Goal: Information Seeking & Learning: Check status

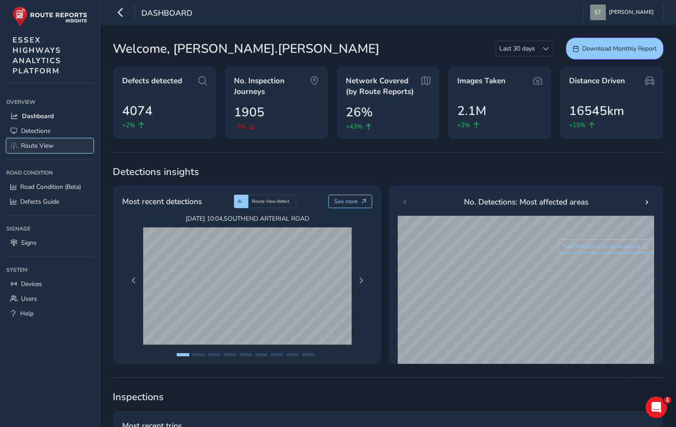
click at [41, 148] on span "Route View" at bounding box center [37, 145] width 33 height 8
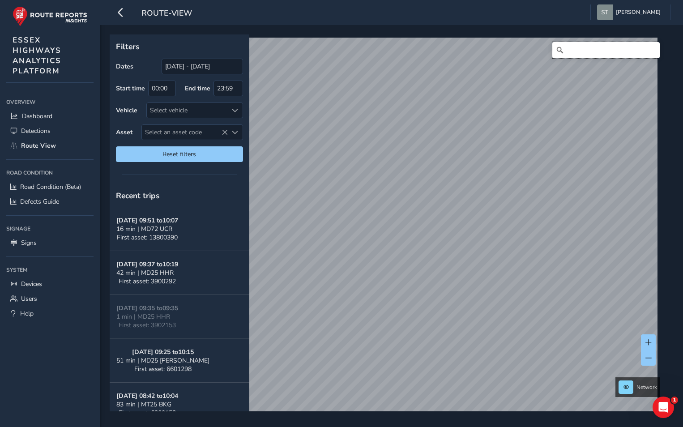
click at [561, 51] on input "Search" at bounding box center [605, 50] width 107 height 16
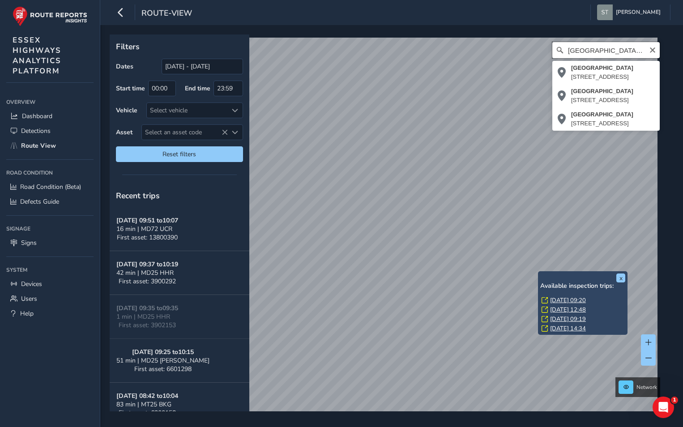
scroll to position [0, 6]
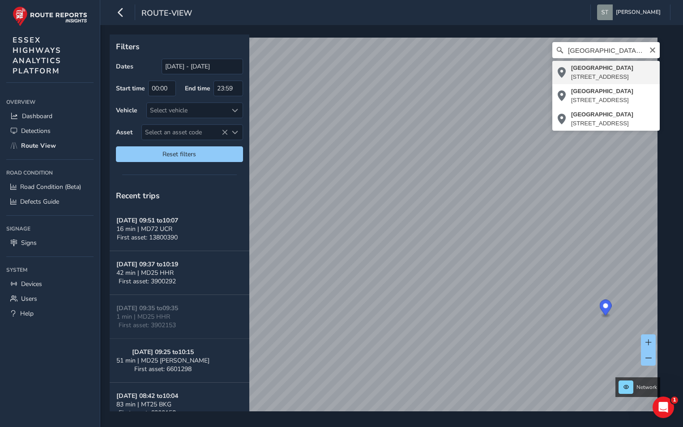
type input "[STREET_ADDRESS]"
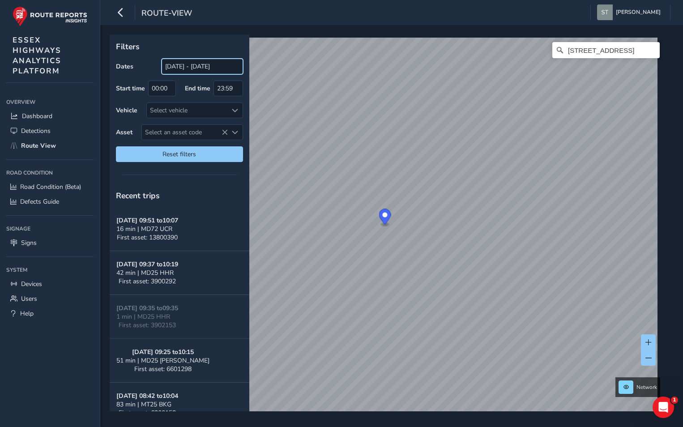
click at [180, 68] on input "[DATE] - [DATE]" at bounding box center [201, 67] width 81 height 16
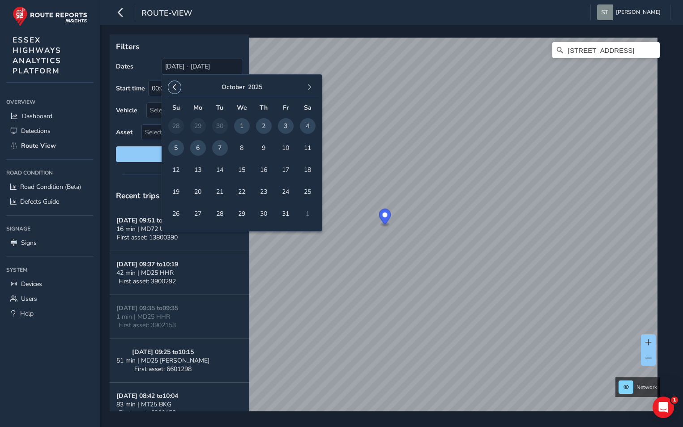
click at [174, 85] on span "button" at bounding box center [174, 87] width 6 height 6
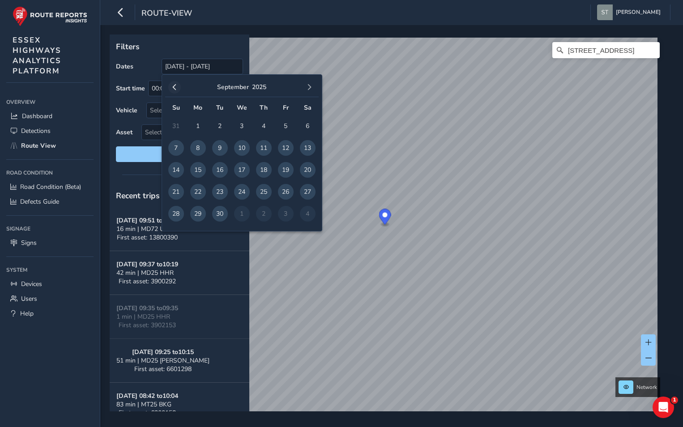
click at [174, 84] on span "button" at bounding box center [174, 87] width 6 height 6
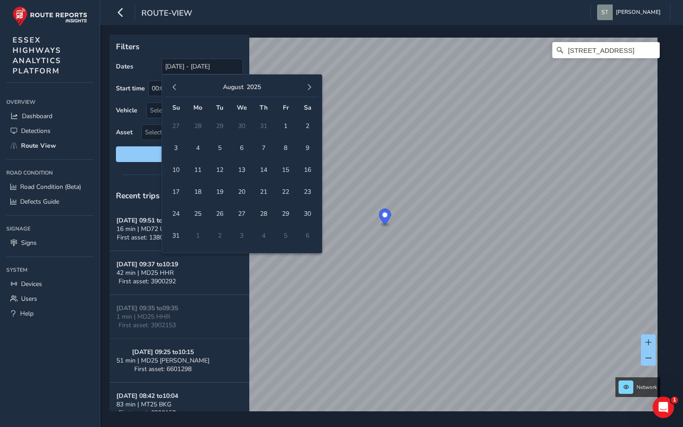
click at [174, 84] on span "button" at bounding box center [174, 87] width 6 height 6
click at [175, 122] on span "1" at bounding box center [176, 126] width 16 height 16
click at [307, 85] on span "button" at bounding box center [309, 87] width 6 height 6
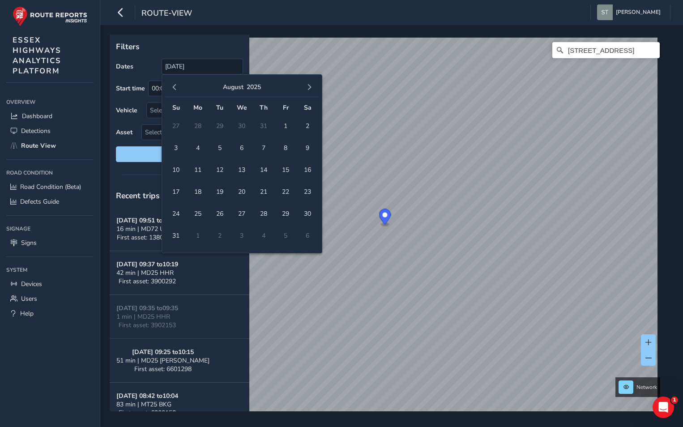
click at [307, 85] on span "button" at bounding box center [309, 87] width 6 height 6
click at [220, 148] on span "7" at bounding box center [220, 148] width 16 height 16
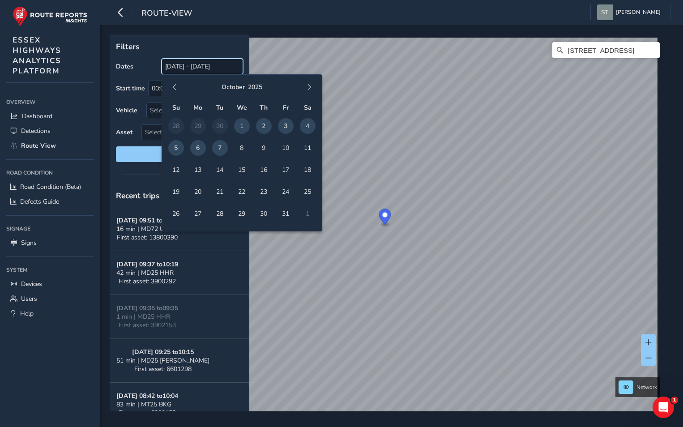
click at [181, 67] on input "[DATE] - [DATE]" at bounding box center [201, 67] width 81 height 16
click at [173, 86] on span "button" at bounding box center [174, 87] width 6 height 6
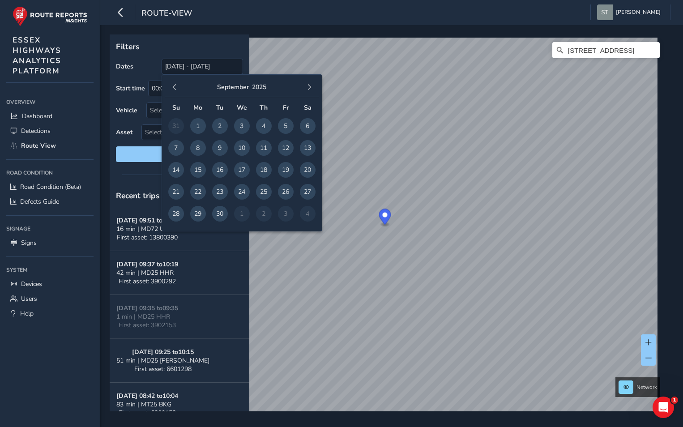
click at [173, 86] on span "button" at bounding box center [174, 87] width 6 height 6
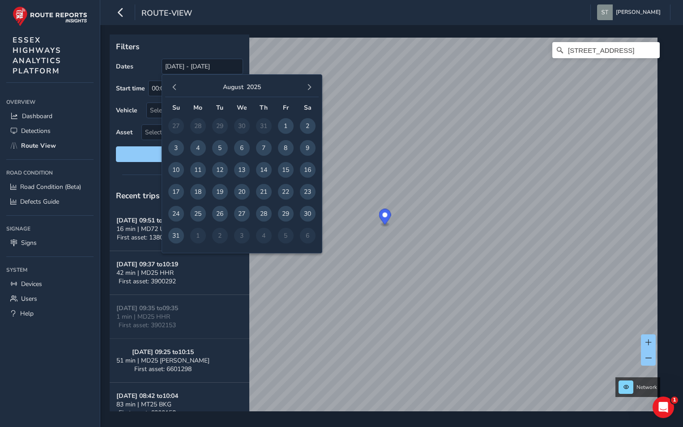
click at [173, 86] on span "button" at bounding box center [174, 87] width 6 height 6
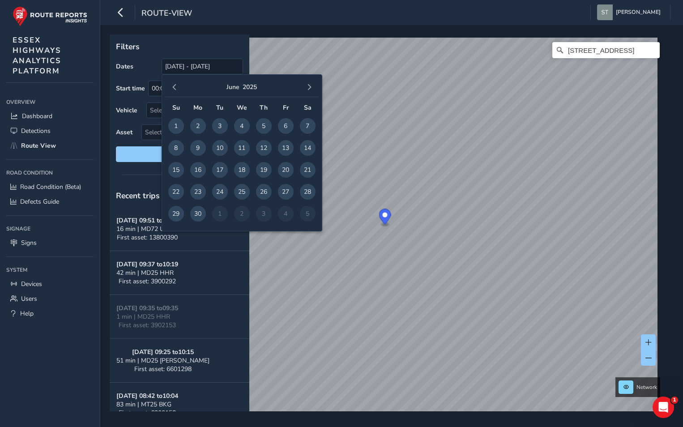
click at [173, 86] on span "button" at bounding box center [174, 87] width 6 height 6
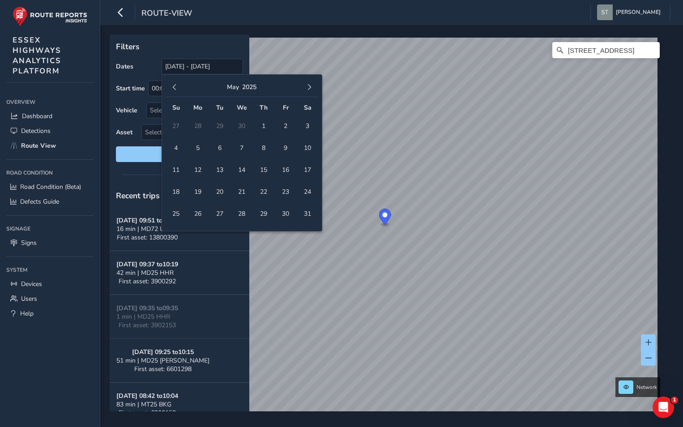
click at [173, 86] on span "button" at bounding box center [174, 87] width 6 height 6
click at [310, 126] on span "1" at bounding box center [308, 126] width 16 height 16
click at [313, 83] on button "button" at bounding box center [309, 87] width 13 height 13
click at [312, 83] on button "button" at bounding box center [309, 87] width 13 height 13
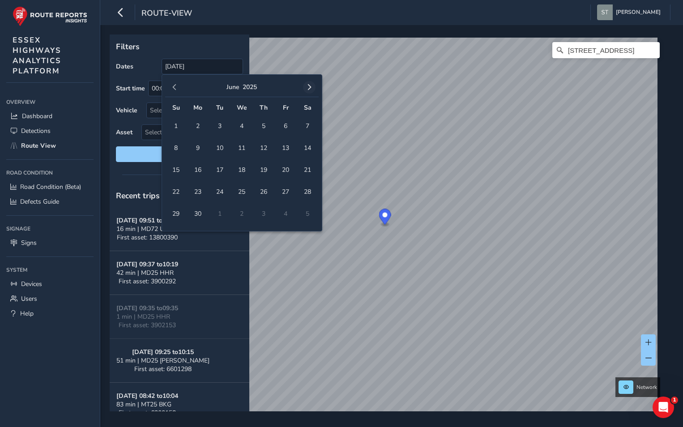
click at [312, 83] on button "button" at bounding box center [309, 87] width 13 height 13
click at [215, 145] on span "7" at bounding box center [220, 148] width 16 height 16
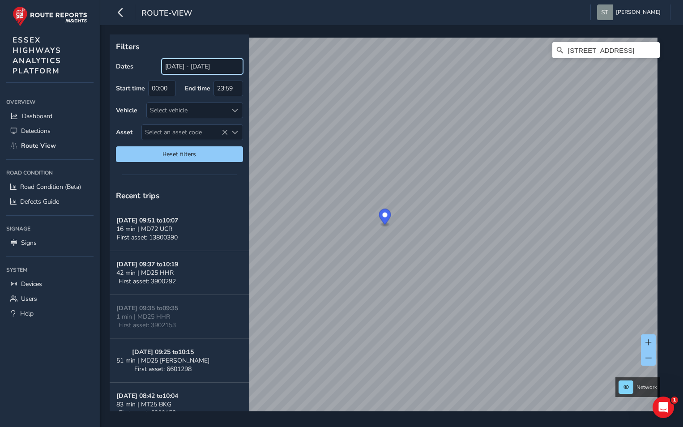
click at [183, 67] on input "[DATE] - [DATE]" at bounding box center [201, 67] width 81 height 16
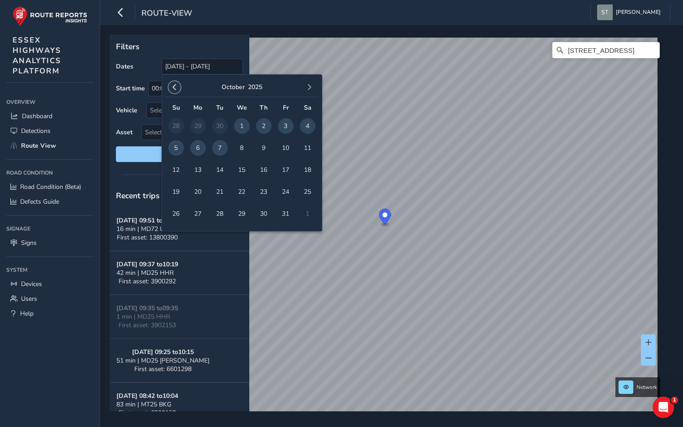
click at [173, 88] on span "button" at bounding box center [174, 87] width 6 height 6
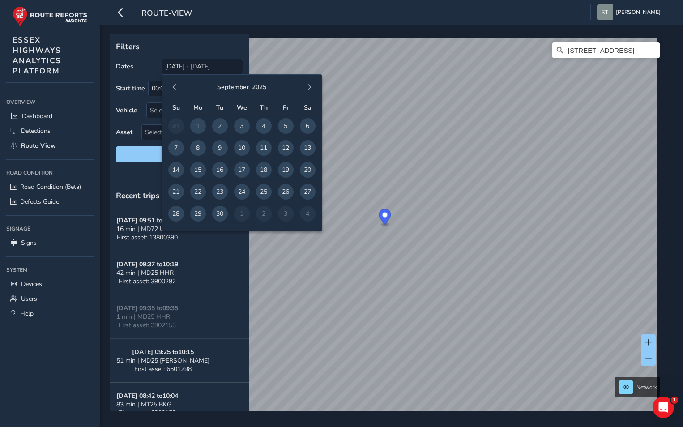
click at [173, 88] on span "button" at bounding box center [174, 87] width 6 height 6
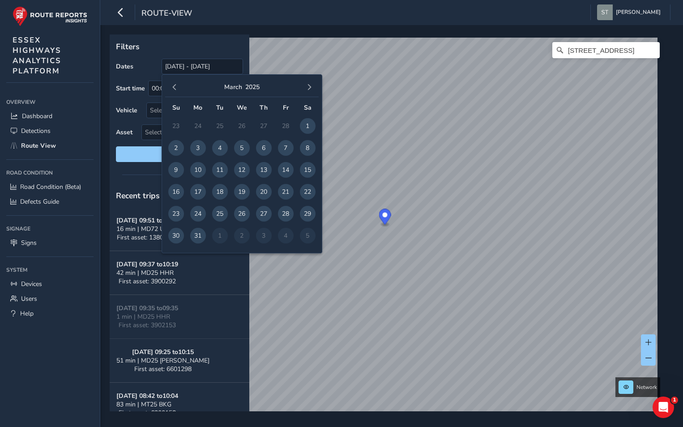
click at [173, 88] on span "button" at bounding box center [174, 87] width 6 height 6
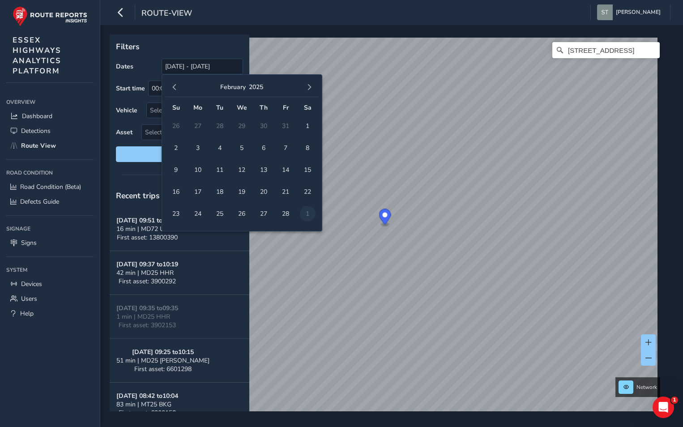
click at [173, 88] on span "button" at bounding box center [174, 87] width 6 height 6
click at [177, 89] on span "button" at bounding box center [174, 87] width 6 height 6
click at [177, 126] on span "1" at bounding box center [176, 126] width 16 height 16
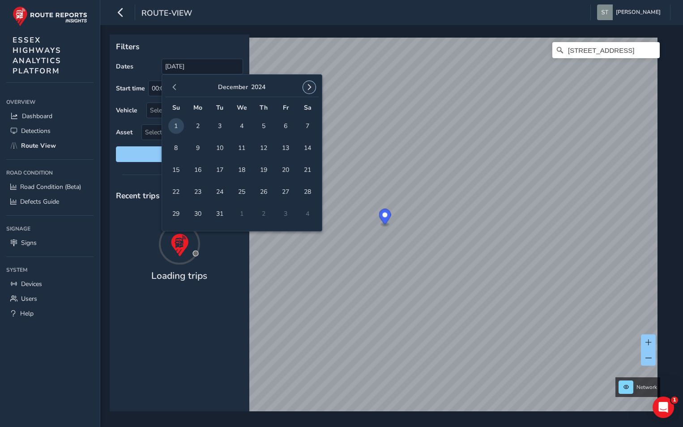
click at [311, 89] on span "button" at bounding box center [309, 87] width 6 height 6
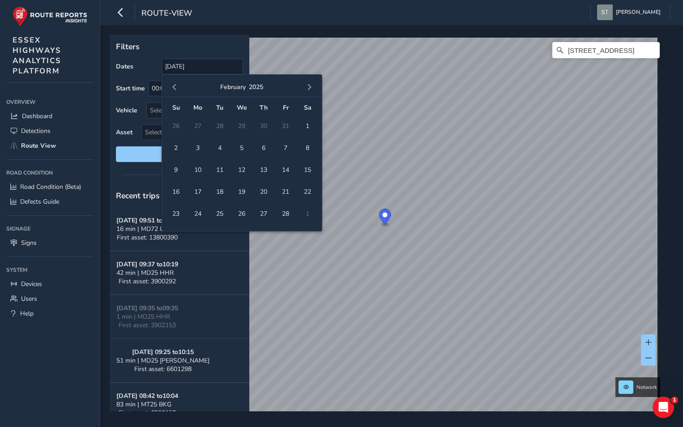
click at [311, 89] on span "button" at bounding box center [309, 87] width 6 height 6
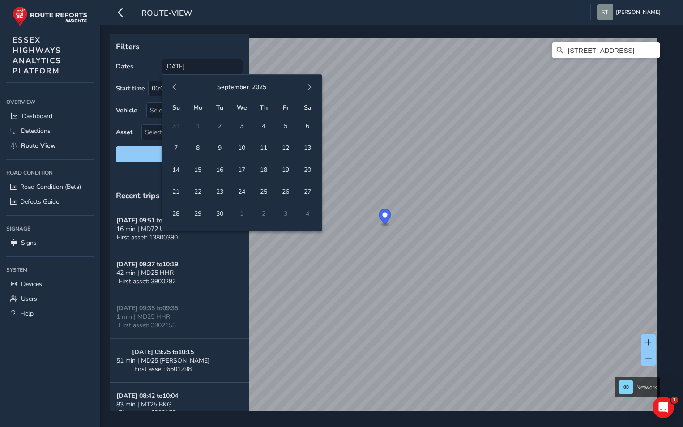
click at [311, 89] on span "button" at bounding box center [309, 87] width 6 height 6
click at [221, 145] on span "7" at bounding box center [220, 148] width 16 height 16
type input "[DATE] - [DATE]"
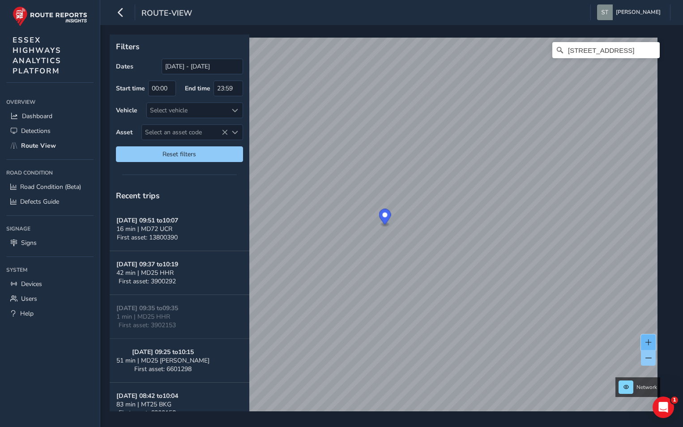
click at [648, 340] on span at bounding box center [648, 342] width 6 height 6
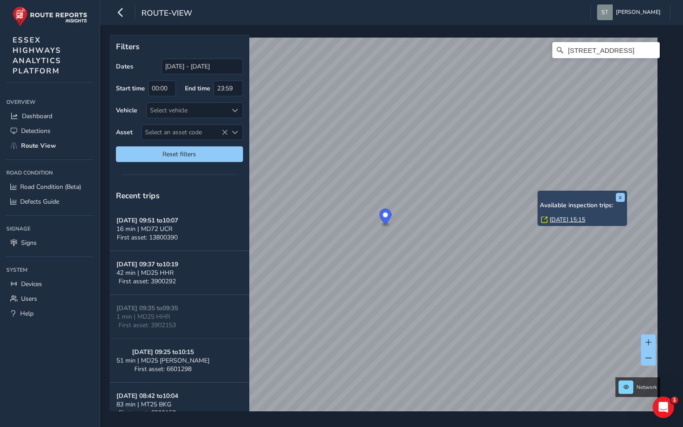
click at [537, 191] on div "x Available inspection trips: [DATE] 15:15" at bounding box center [581, 208] width 89 height 35
click at [564, 221] on link "[DATE] 15:15" at bounding box center [567, 220] width 36 height 8
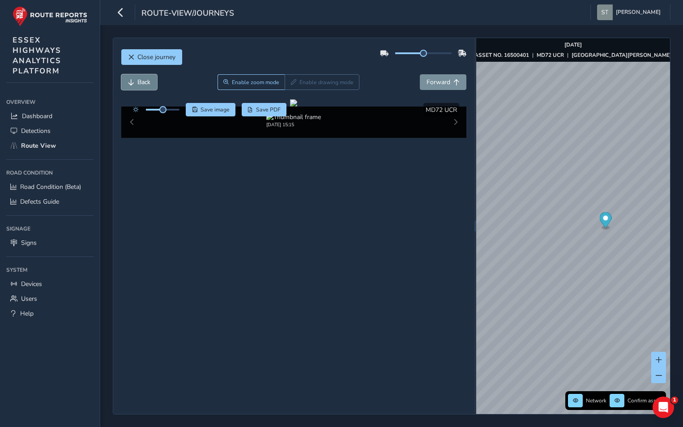
click at [137, 85] on span "Back" at bounding box center [143, 82] width 13 height 8
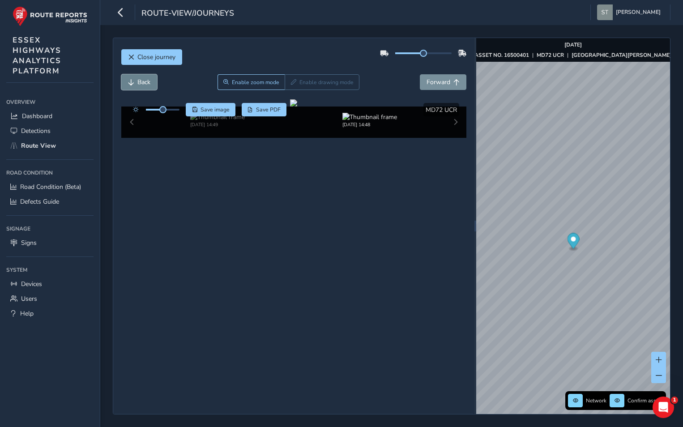
click at [137, 85] on span "Back" at bounding box center [143, 82] width 13 height 8
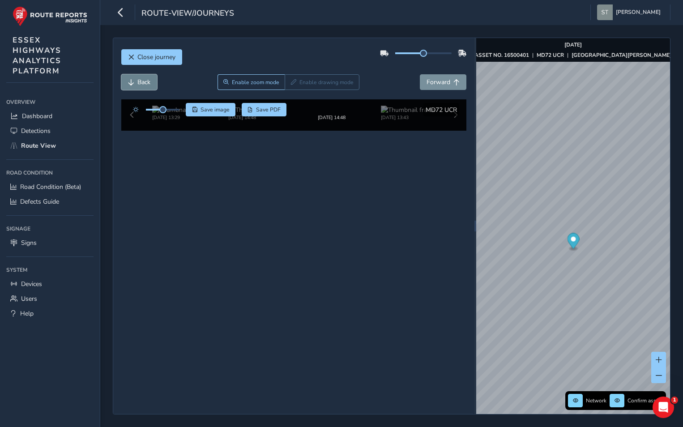
click at [137, 85] on span "Back" at bounding box center [143, 82] width 13 height 8
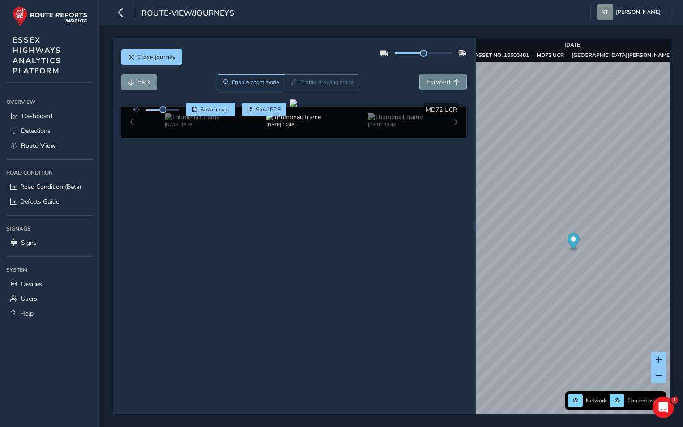
click at [443, 79] on span "Forward" at bounding box center [438, 82] width 24 height 8
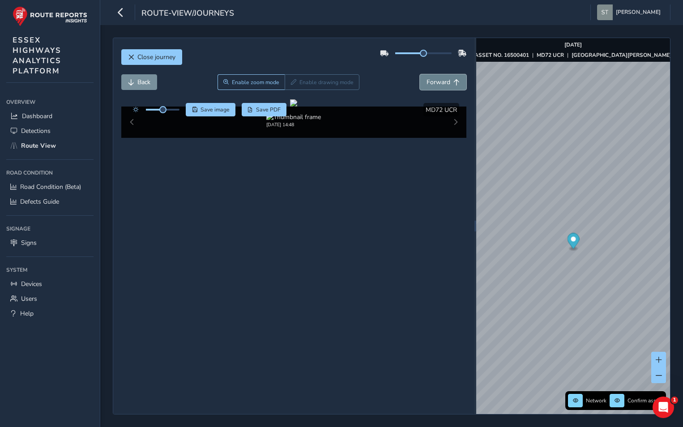
click at [439, 80] on span "Forward" at bounding box center [438, 82] width 24 height 8
click at [138, 85] on span "Back" at bounding box center [143, 82] width 13 height 8
click at [138, 84] on span "Back" at bounding box center [143, 82] width 13 height 8
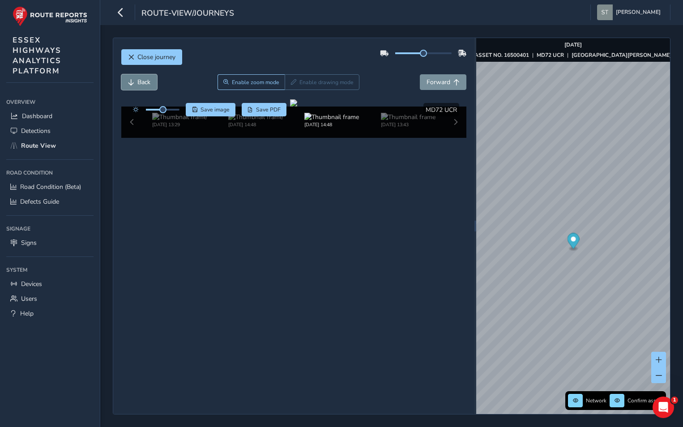
click at [138, 84] on span "Back" at bounding box center [143, 82] width 13 height 8
click at [444, 83] on span "Forward" at bounding box center [438, 82] width 24 height 8
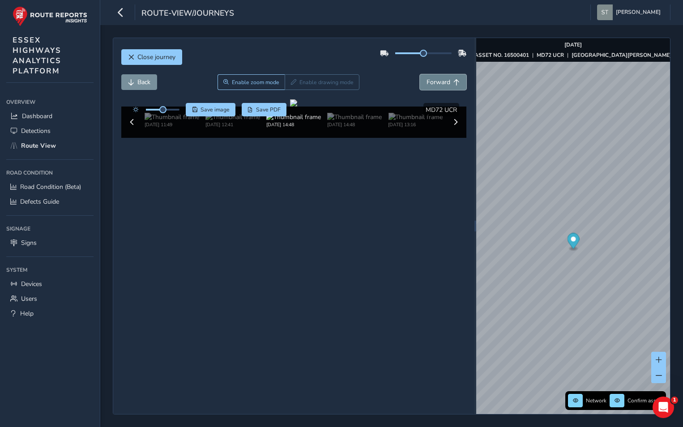
click at [444, 83] on span "Forward" at bounding box center [438, 82] width 24 height 8
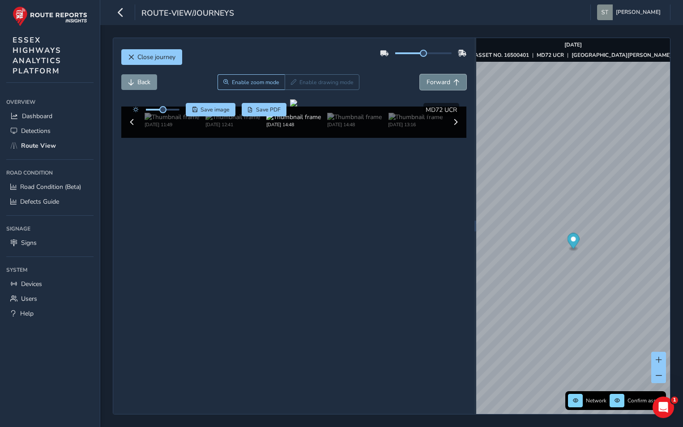
click at [444, 83] on span "Forward" at bounding box center [438, 82] width 24 height 8
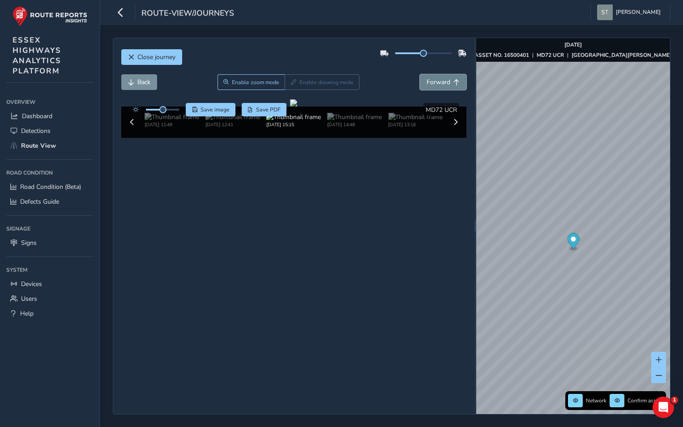
click at [444, 83] on span "Forward" at bounding box center [438, 82] width 24 height 8
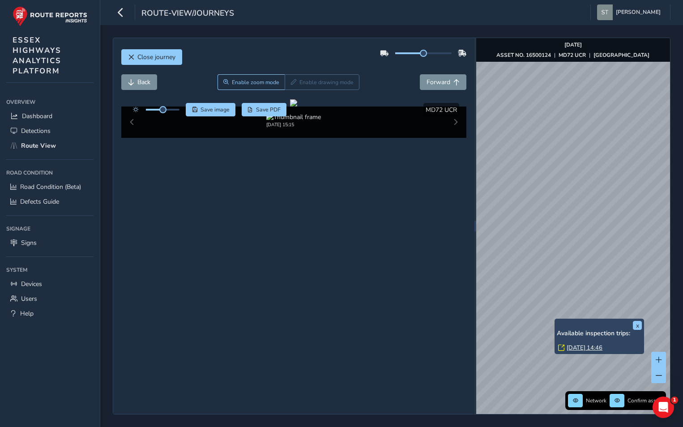
click at [573, 347] on link "[DATE] 14:46" at bounding box center [584, 348] width 36 height 8
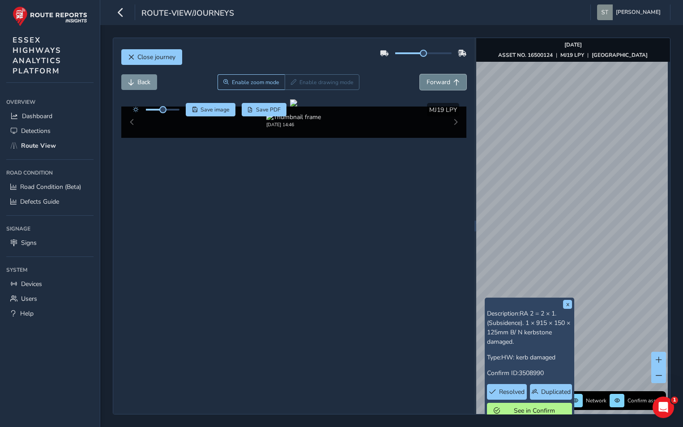
click at [436, 80] on span "Forward" at bounding box center [438, 82] width 24 height 8
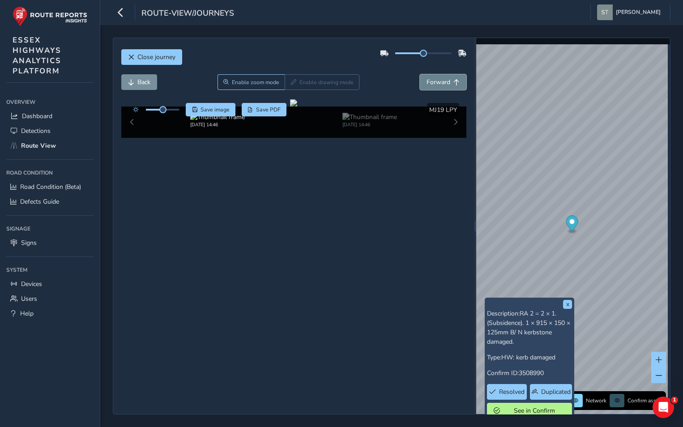
click at [437, 80] on span "Forward" at bounding box center [438, 82] width 24 height 8
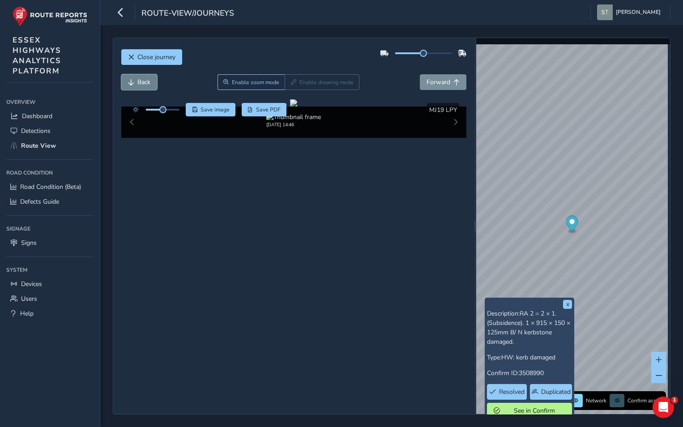
click at [133, 78] on button "Back" at bounding box center [139, 82] width 36 height 16
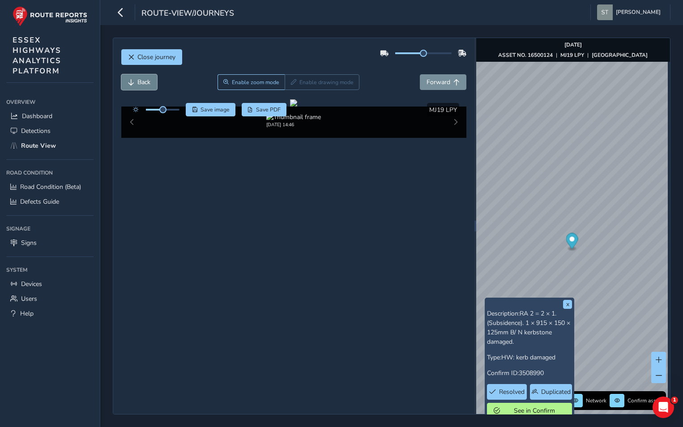
click at [133, 78] on button "Back" at bounding box center [139, 82] width 36 height 16
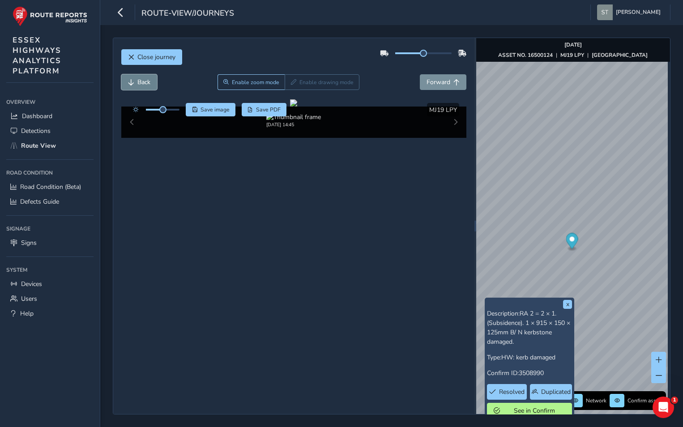
click at [133, 78] on button "Back" at bounding box center [139, 82] width 36 height 16
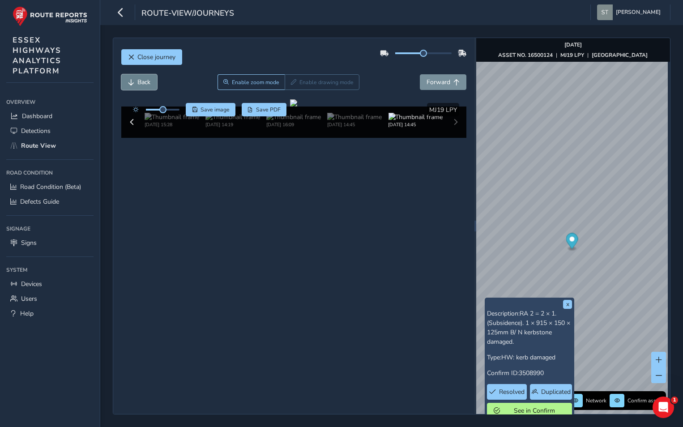
click at [133, 78] on button "Back" at bounding box center [139, 82] width 36 height 16
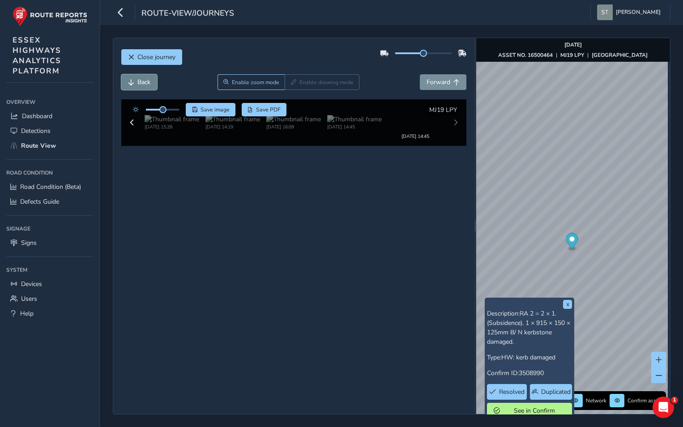
click at [133, 78] on button "Back" at bounding box center [139, 82] width 36 height 16
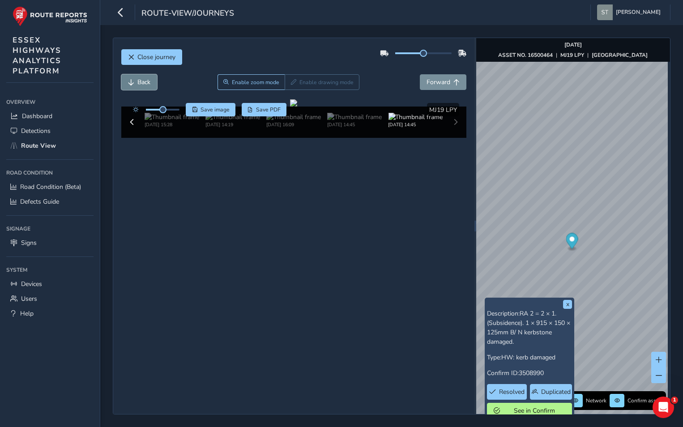
click at [133, 78] on button "Back" at bounding box center [139, 82] width 36 height 16
click at [432, 79] on span "Forward" at bounding box center [438, 82] width 24 height 8
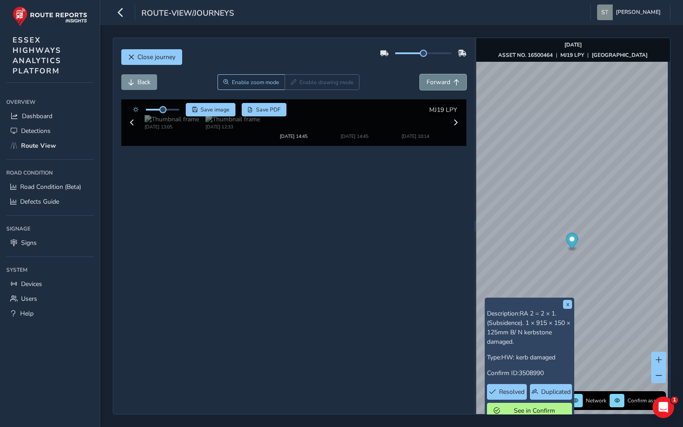
click at [432, 79] on span "Forward" at bounding box center [438, 82] width 24 height 8
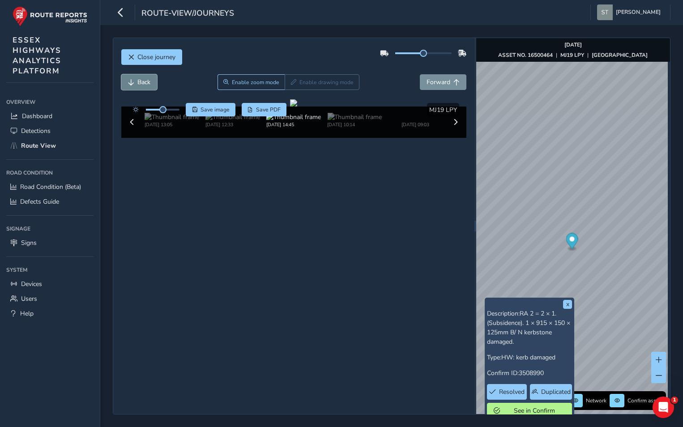
click at [135, 87] on button "Back" at bounding box center [139, 82] width 36 height 16
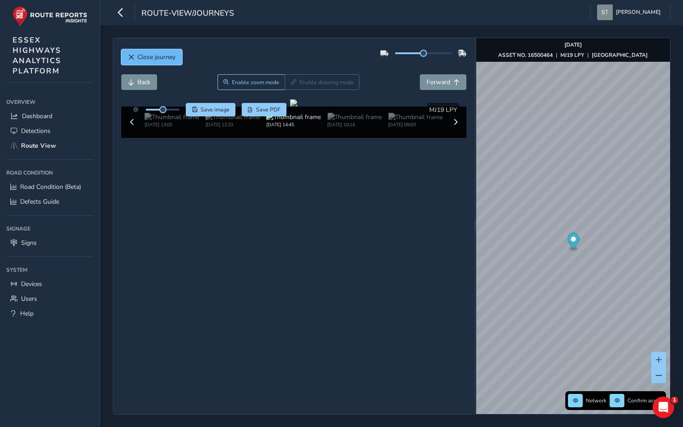
click at [157, 56] on span "Close journey" at bounding box center [156, 57] width 38 height 8
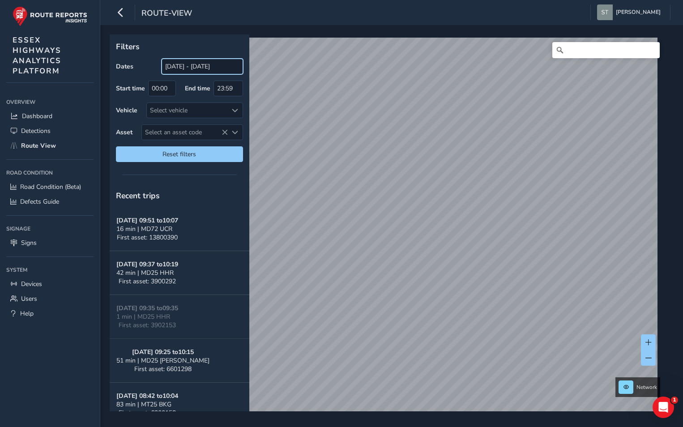
click at [182, 64] on input "[DATE] - [DATE]" at bounding box center [201, 67] width 81 height 16
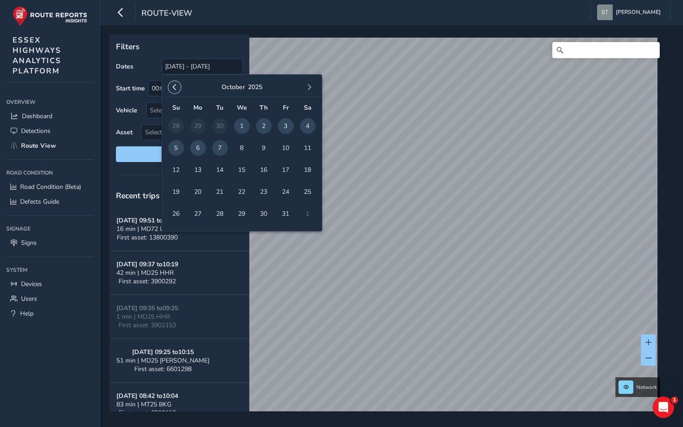
click at [172, 84] on button "button" at bounding box center [174, 87] width 13 height 13
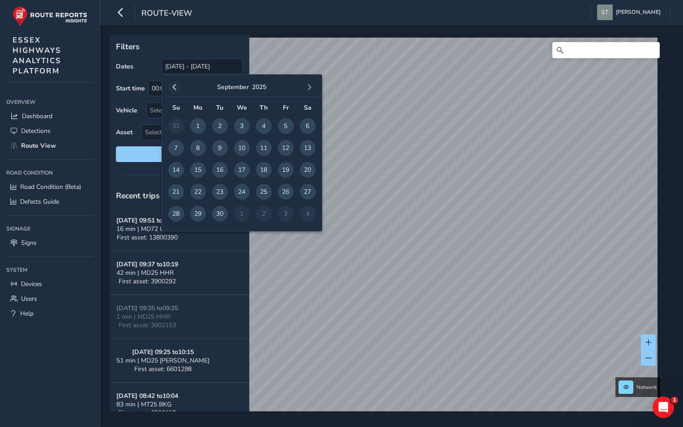
click at [173, 84] on button "button" at bounding box center [174, 87] width 13 height 13
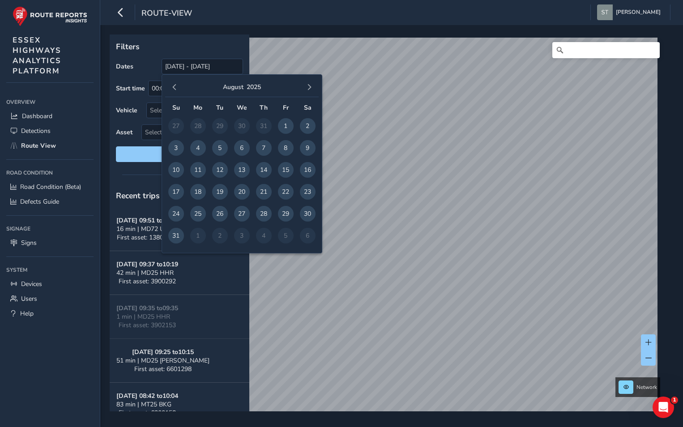
click at [173, 84] on button "button" at bounding box center [174, 87] width 13 height 13
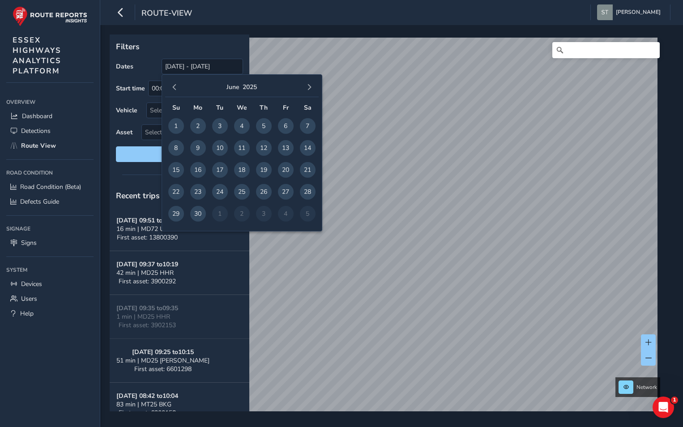
click at [173, 84] on button "button" at bounding box center [174, 87] width 13 height 13
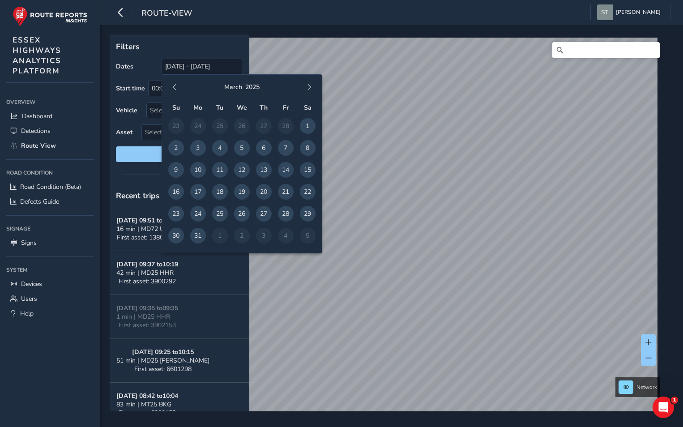
click at [173, 84] on button "button" at bounding box center [174, 87] width 13 height 13
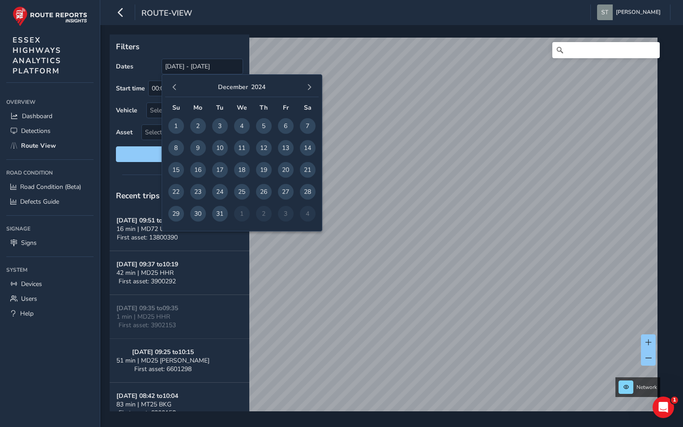
click at [173, 84] on button "button" at bounding box center [174, 87] width 13 height 13
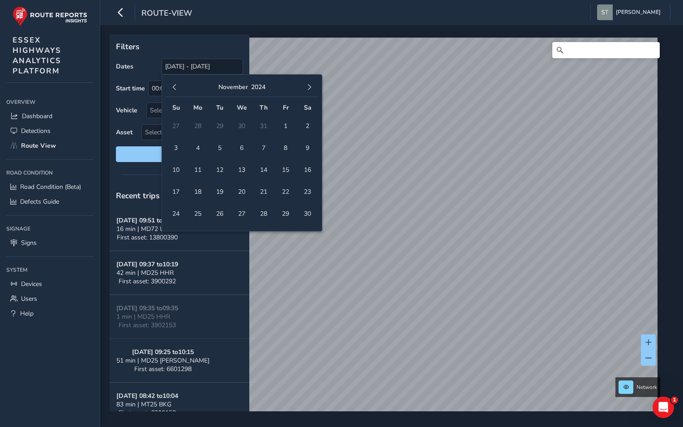
click at [173, 84] on button "button" at bounding box center [174, 87] width 13 height 13
click at [219, 127] on span "1" at bounding box center [220, 126] width 16 height 16
click at [310, 85] on span "button" at bounding box center [309, 87] width 6 height 6
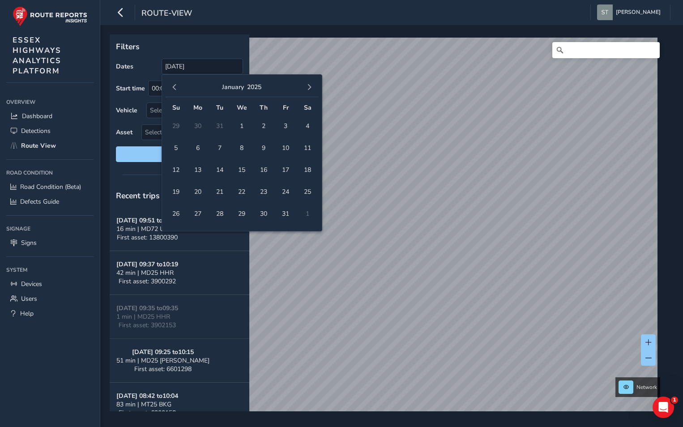
click at [310, 85] on span "button" at bounding box center [309, 87] width 6 height 6
click at [240, 216] on span "30" at bounding box center [242, 214] width 16 height 16
type input "[DATE] - [DATE]"
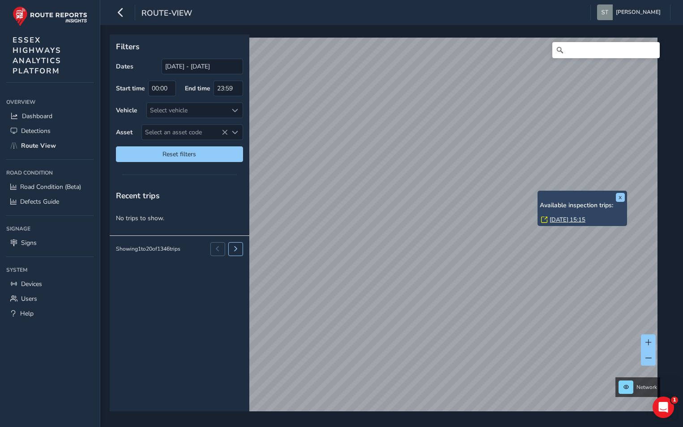
click at [559, 219] on link "[DATE] 15:15" at bounding box center [567, 220] width 36 height 8
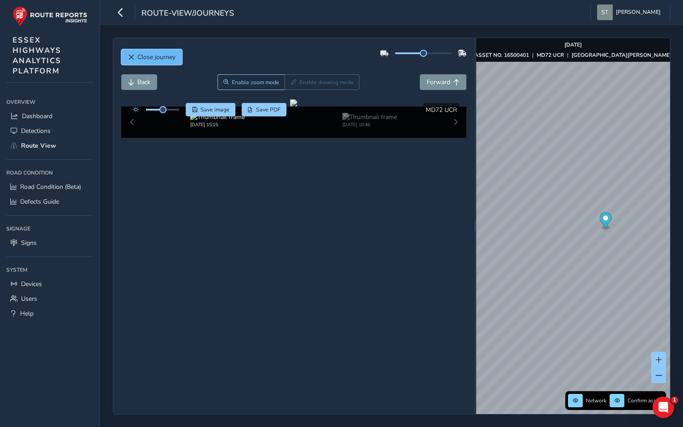
click at [149, 56] on span "Close journey" at bounding box center [156, 57] width 38 height 8
